Goal: Information Seeking & Learning: Learn about a topic

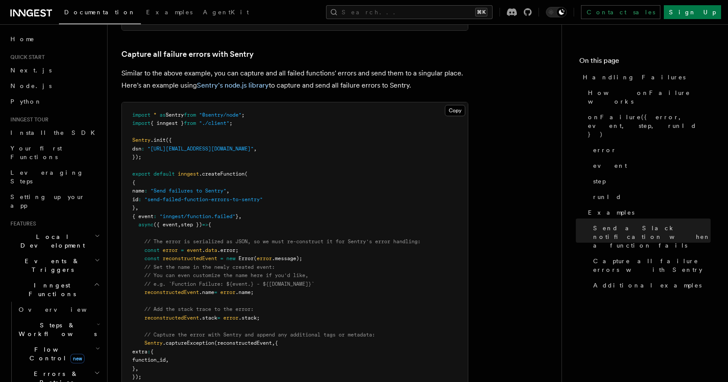
scroll to position [1398, 0]
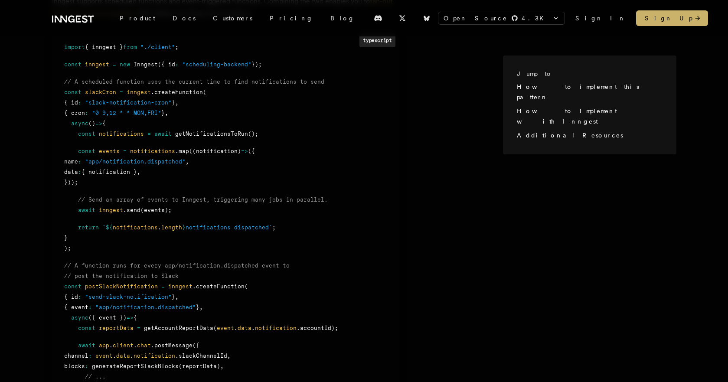
scroll to position [492, 0]
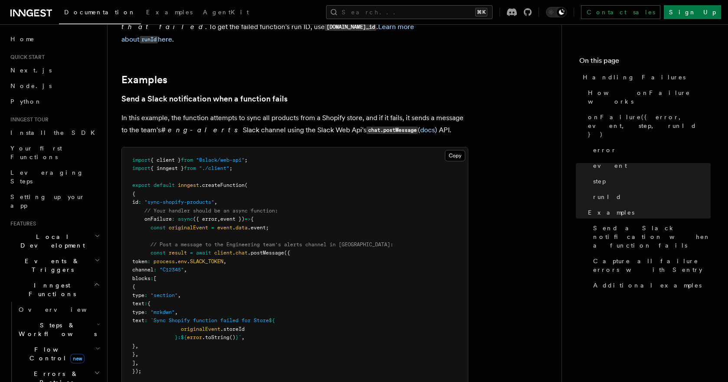
scroll to position [921, 0]
click at [420, 125] on link "docs" at bounding box center [427, 129] width 15 height 8
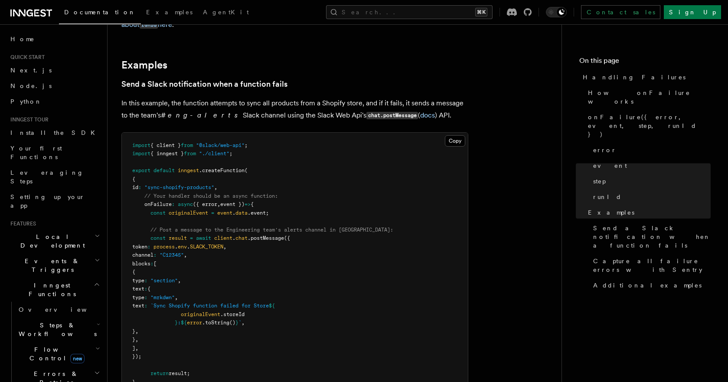
scroll to position [1065, 0]
